Goal: Complete application form

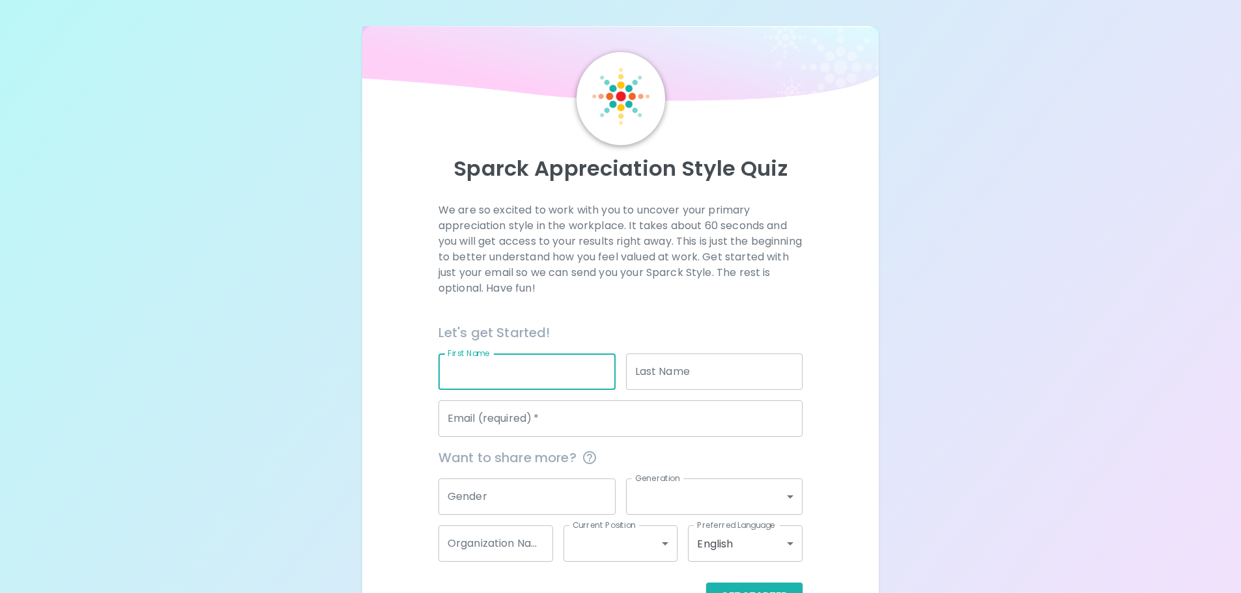
click at [481, 382] on input "First Name" at bounding box center [526, 372] width 177 height 36
type input "[PERSON_NAME]"
click at [662, 380] on input "Last Name" at bounding box center [714, 372] width 177 height 36
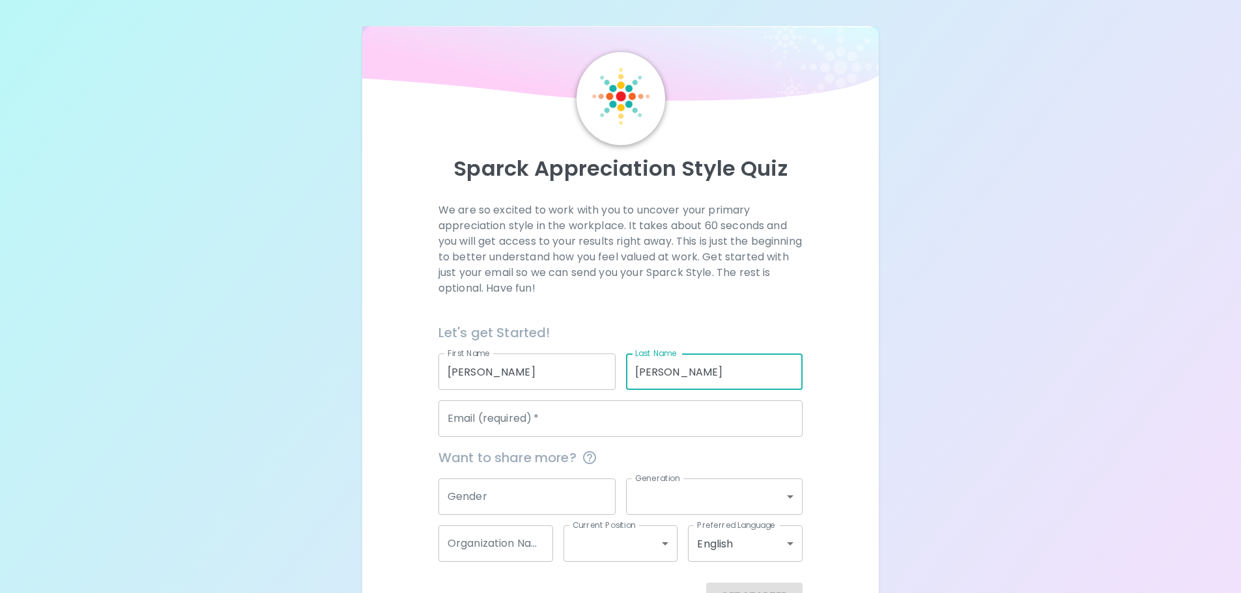
type input "[PERSON_NAME]"
click at [648, 433] on input "Email (required)   *" at bounding box center [620, 419] width 364 height 36
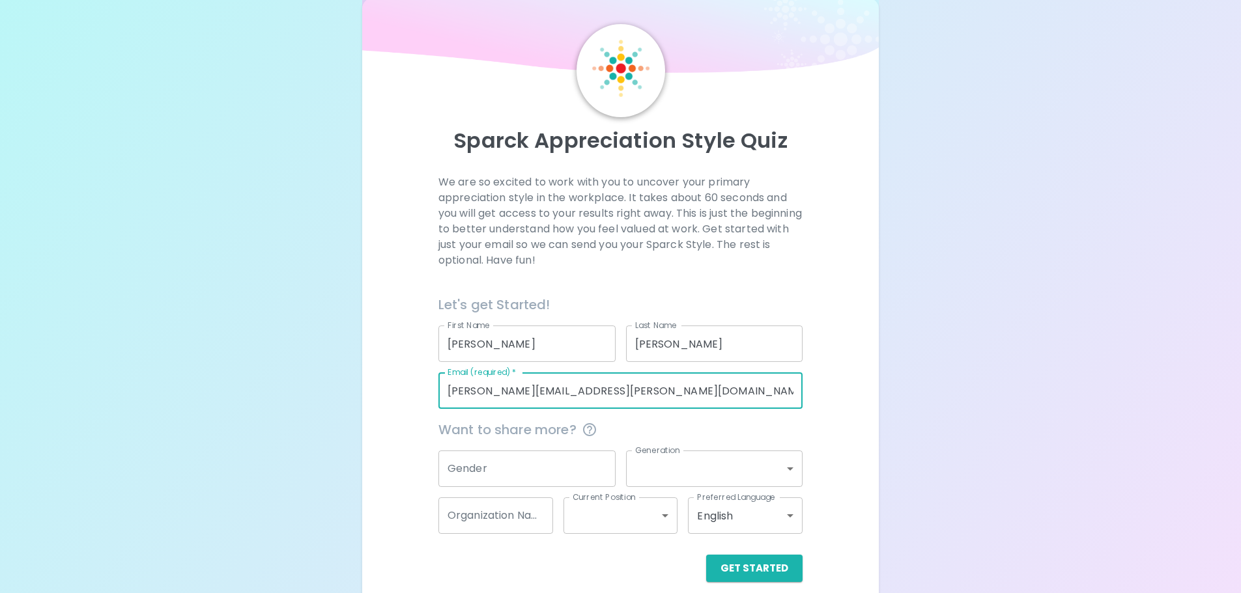
scroll to position [43, 0]
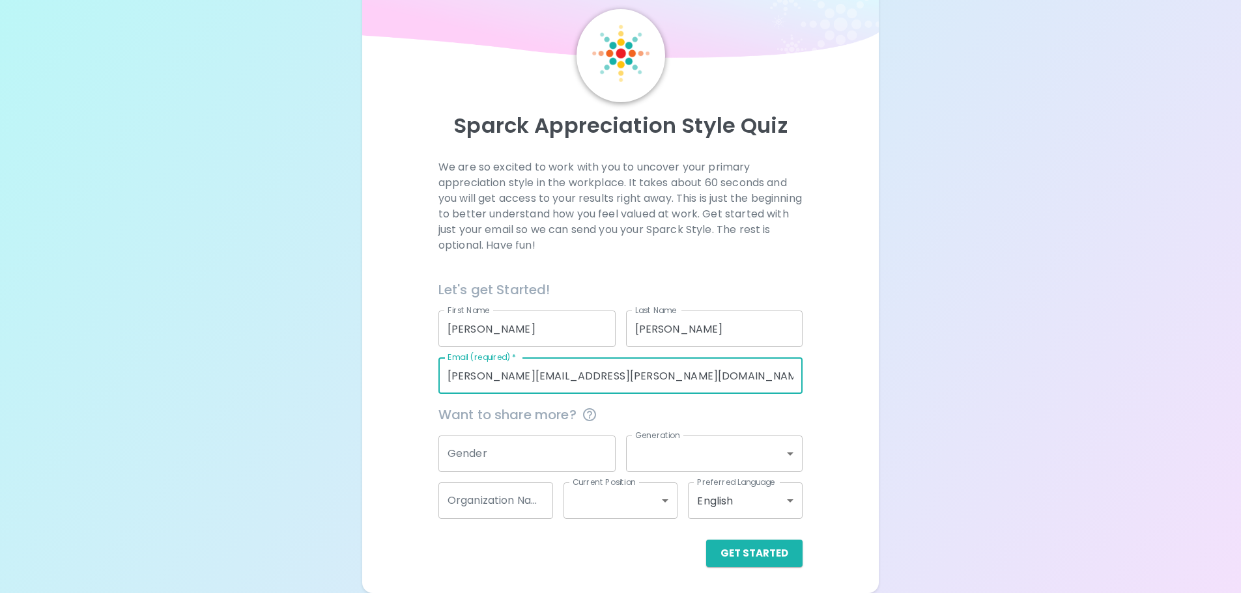
type input "[PERSON_NAME][EMAIL_ADDRESS][PERSON_NAME][DOMAIN_NAME]"
click at [536, 461] on input "Gender" at bounding box center [526, 454] width 177 height 36
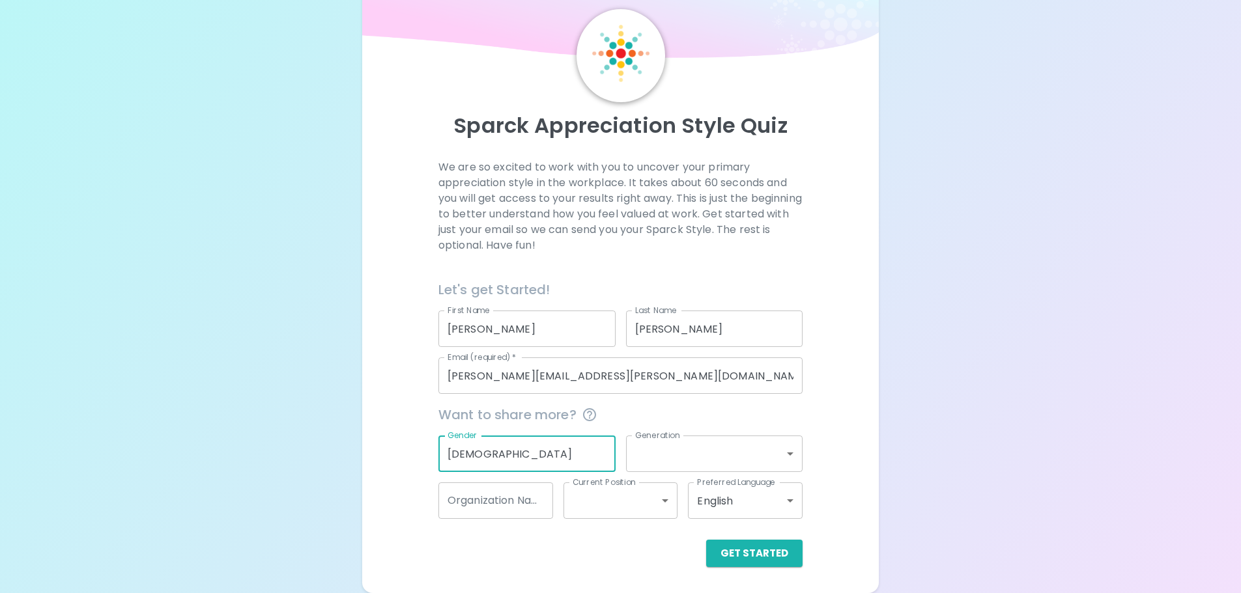
type input "[DEMOGRAPHIC_DATA]"
click at [661, 457] on body "Sparck Appreciation Style Quiz We are so excited to work with you to uncover yo…" at bounding box center [620, 285] width 1241 height 657
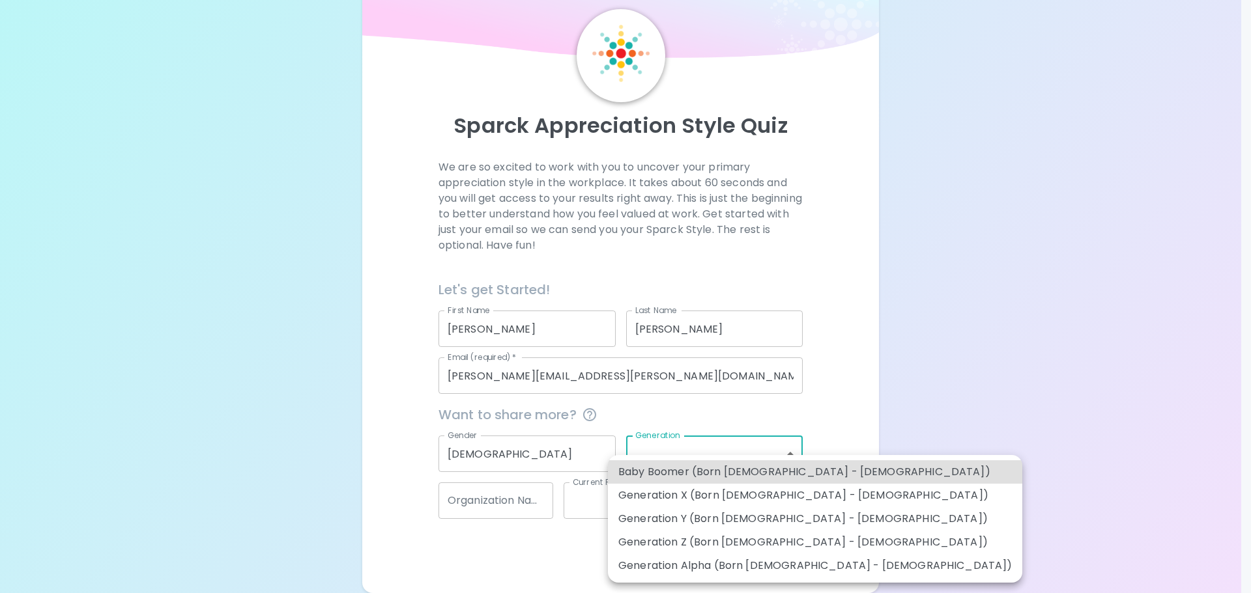
click at [671, 499] on li "Generation X (Born [DEMOGRAPHIC_DATA] - [DEMOGRAPHIC_DATA])" at bounding box center [815, 495] width 414 height 23
type input "generation_x"
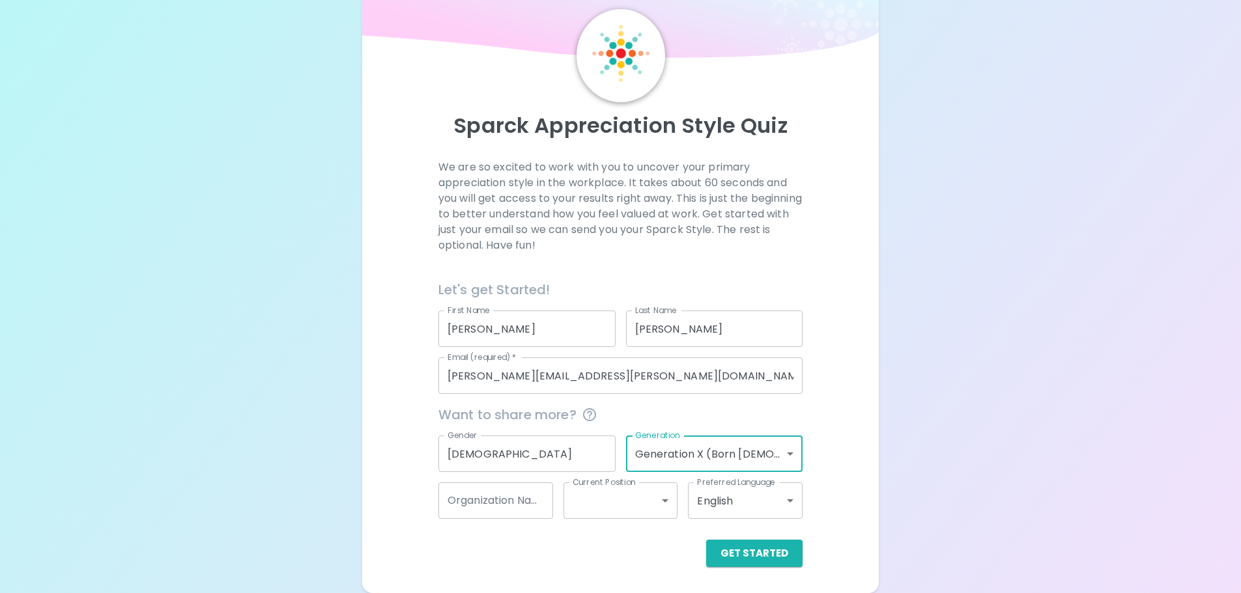
click at [531, 509] on input "Organization Name" at bounding box center [495, 501] width 115 height 36
type input "Prolink"
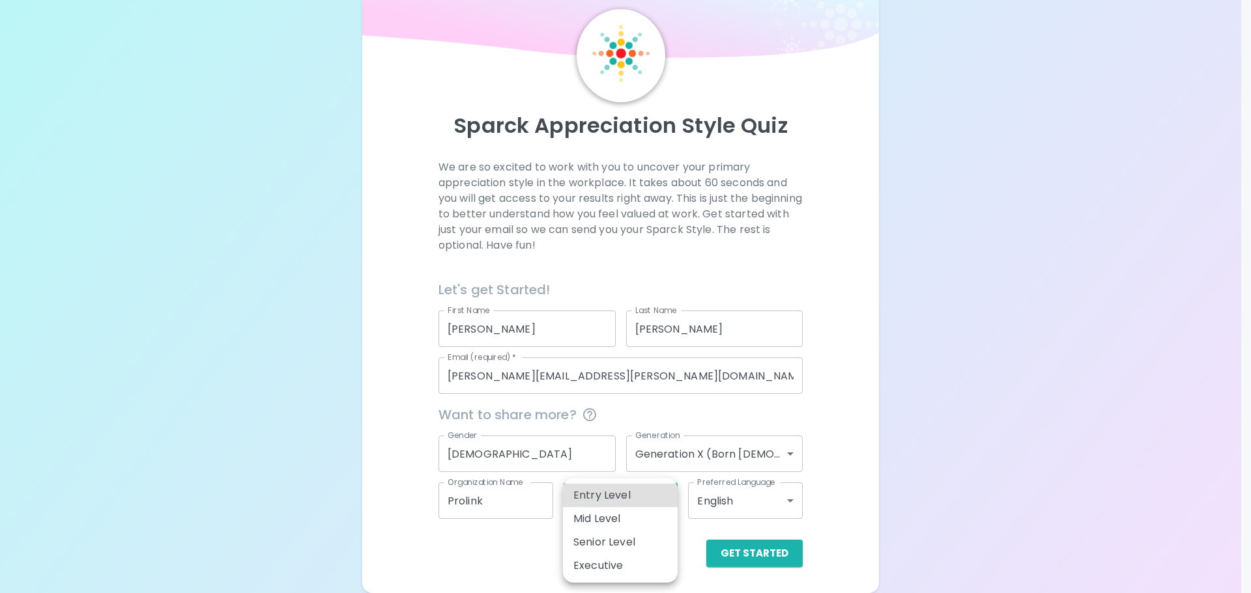
click at [583, 498] on body "Sparck Appreciation Style Quiz We are so excited to work with you to uncover yo…" at bounding box center [625, 285] width 1251 height 657
click at [636, 517] on li "Mid Level" at bounding box center [620, 518] width 115 height 23
type input "mid_level"
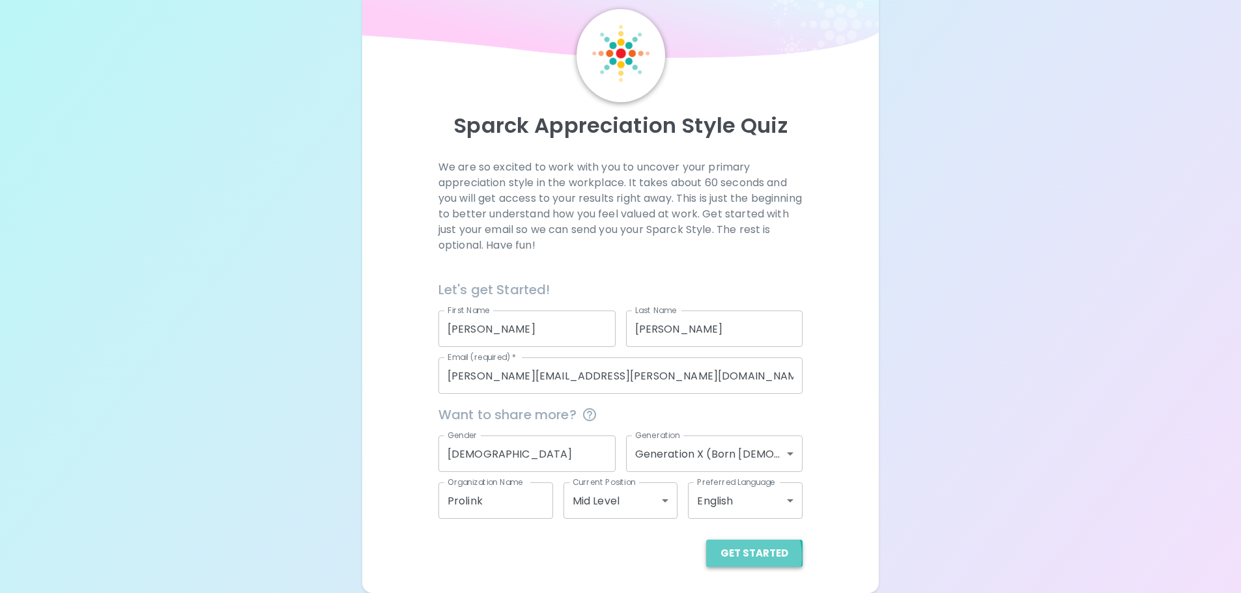
click at [743, 556] on button "Get Started" at bounding box center [754, 553] width 96 height 27
